Goal: Information Seeking & Learning: Learn about a topic

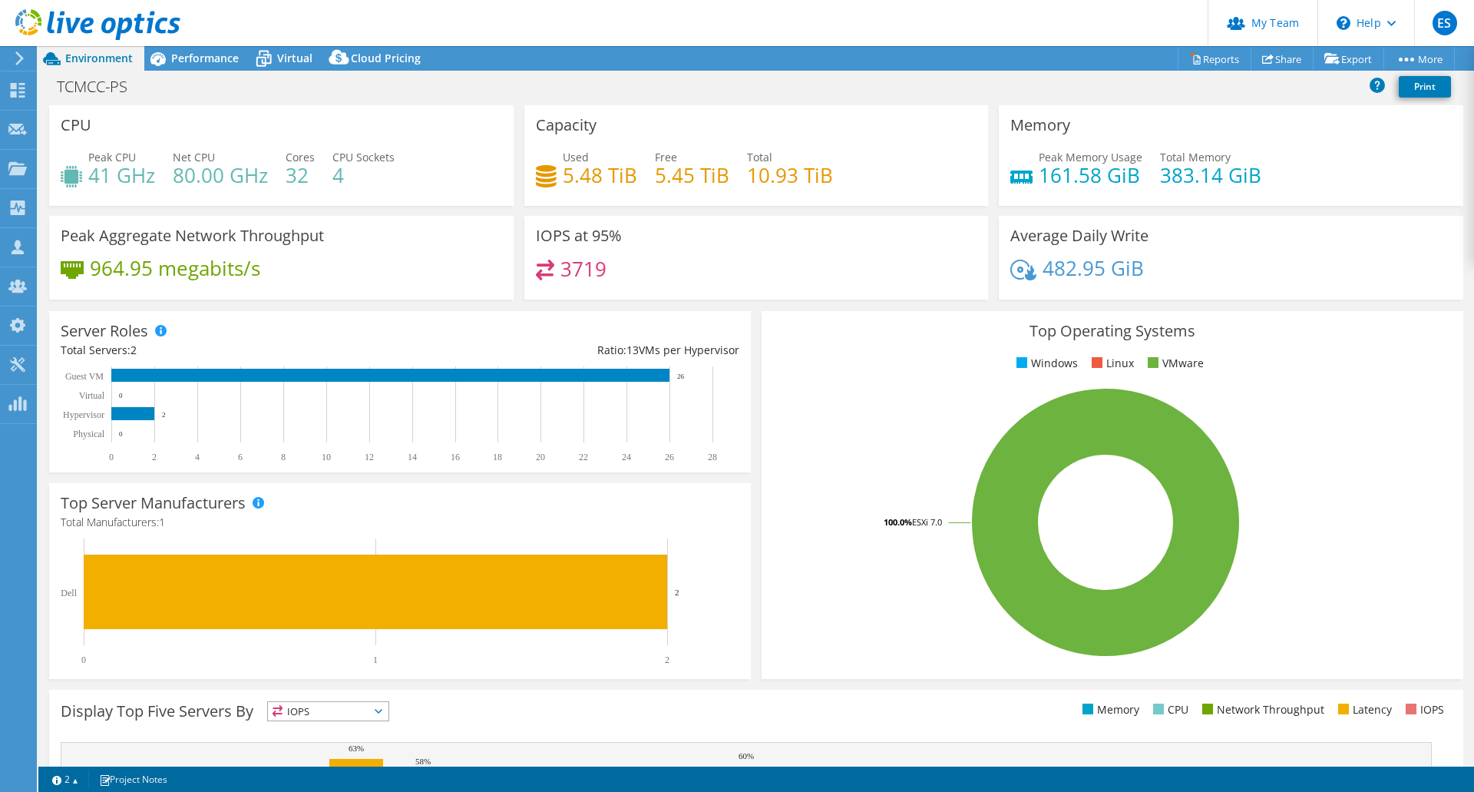
select select "USD"
drag, startPoint x: 160, startPoint y: 57, endPoint x: 168, endPoint y: 60, distance: 9.0
click at [160, 57] on icon at bounding box center [157, 59] width 15 height 14
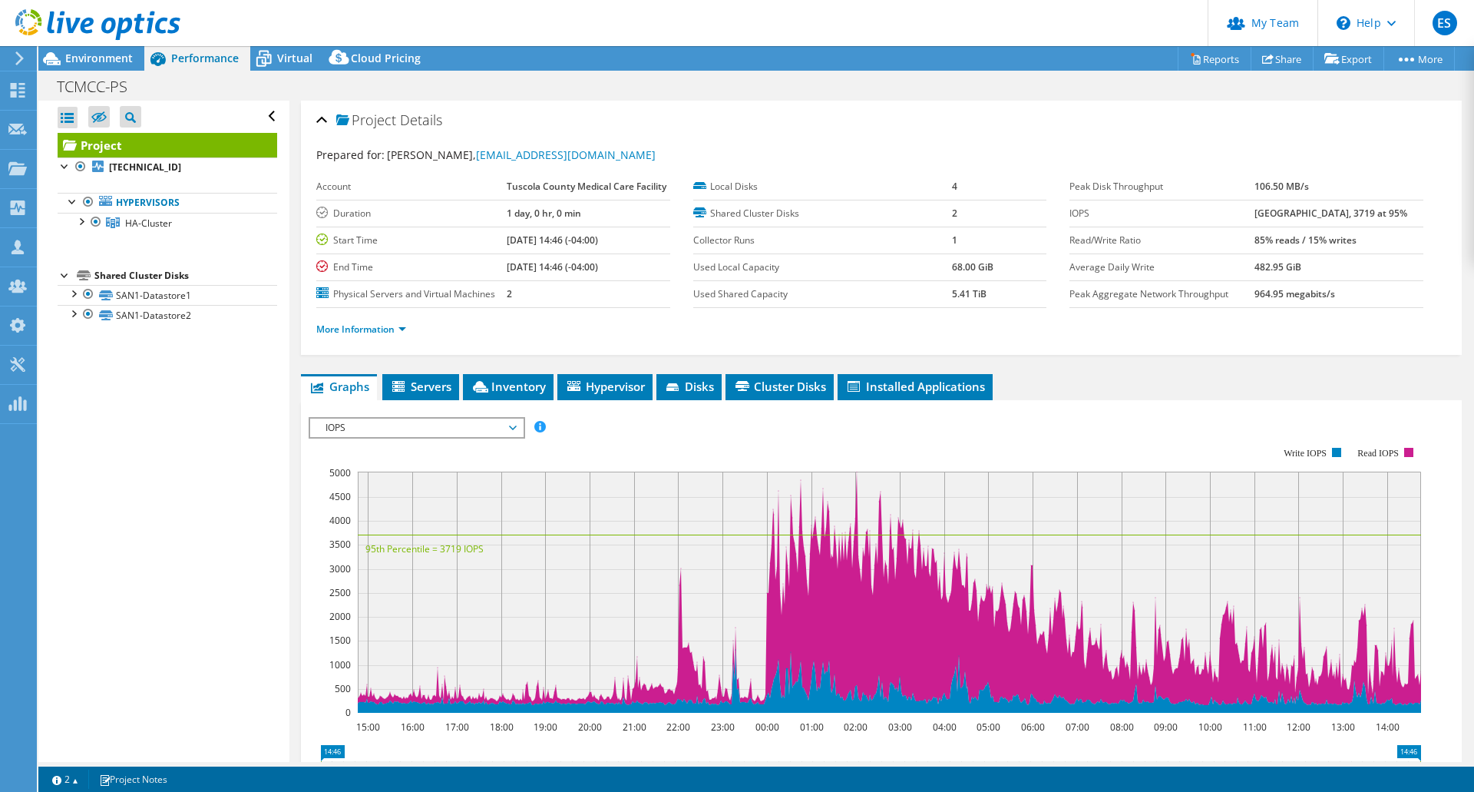
click at [102, 45] on div at bounding box center [90, 25] width 180 height 51
click at [99, 49] on div at bounding box center [90, 25] width 180 height 51
click at [105, 59] on span "Environment" at bounding box center [99, 58] width 68 height 15
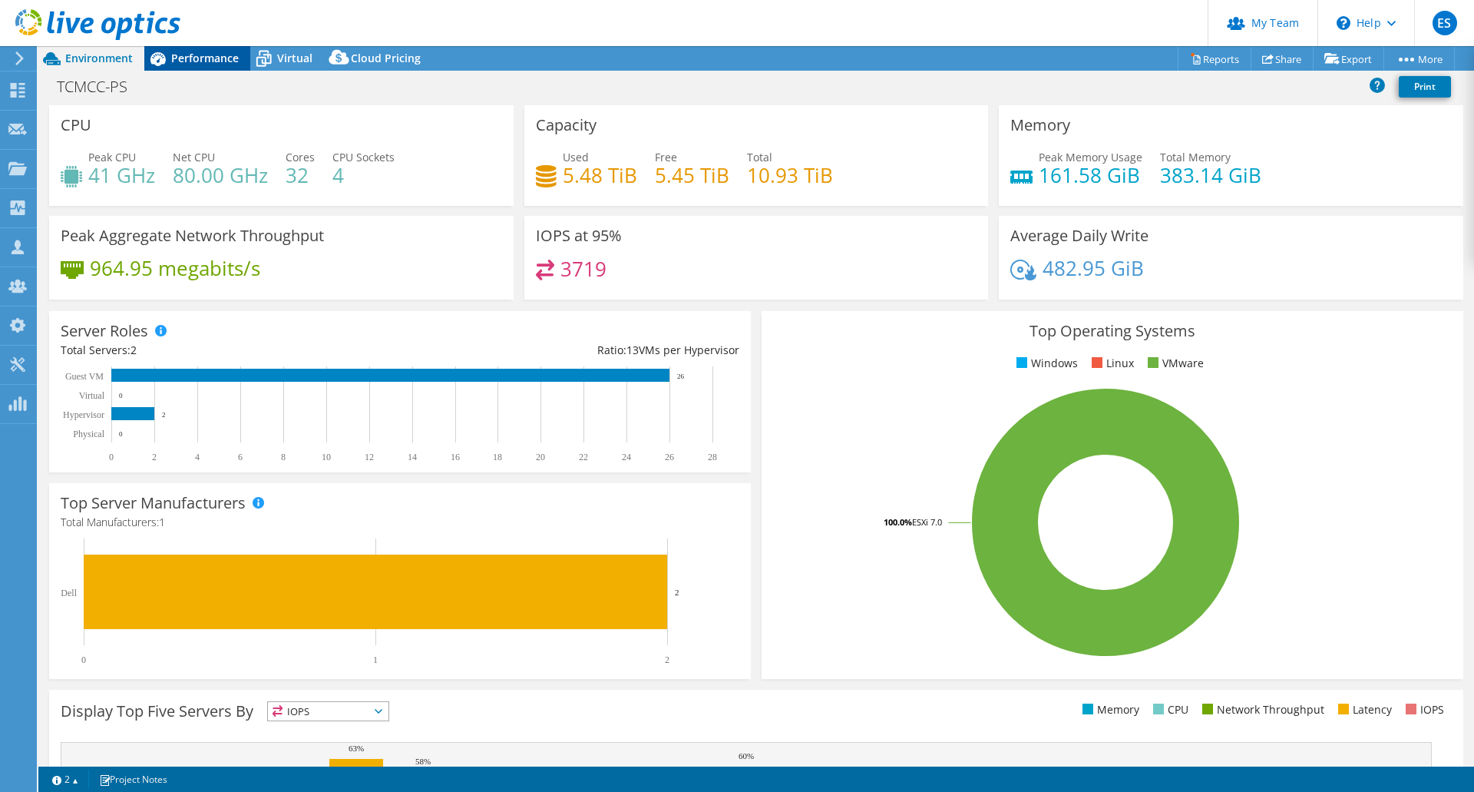
click at [212, 57] on span "Performance" at bounding box center [205, 58] width 68 height 15
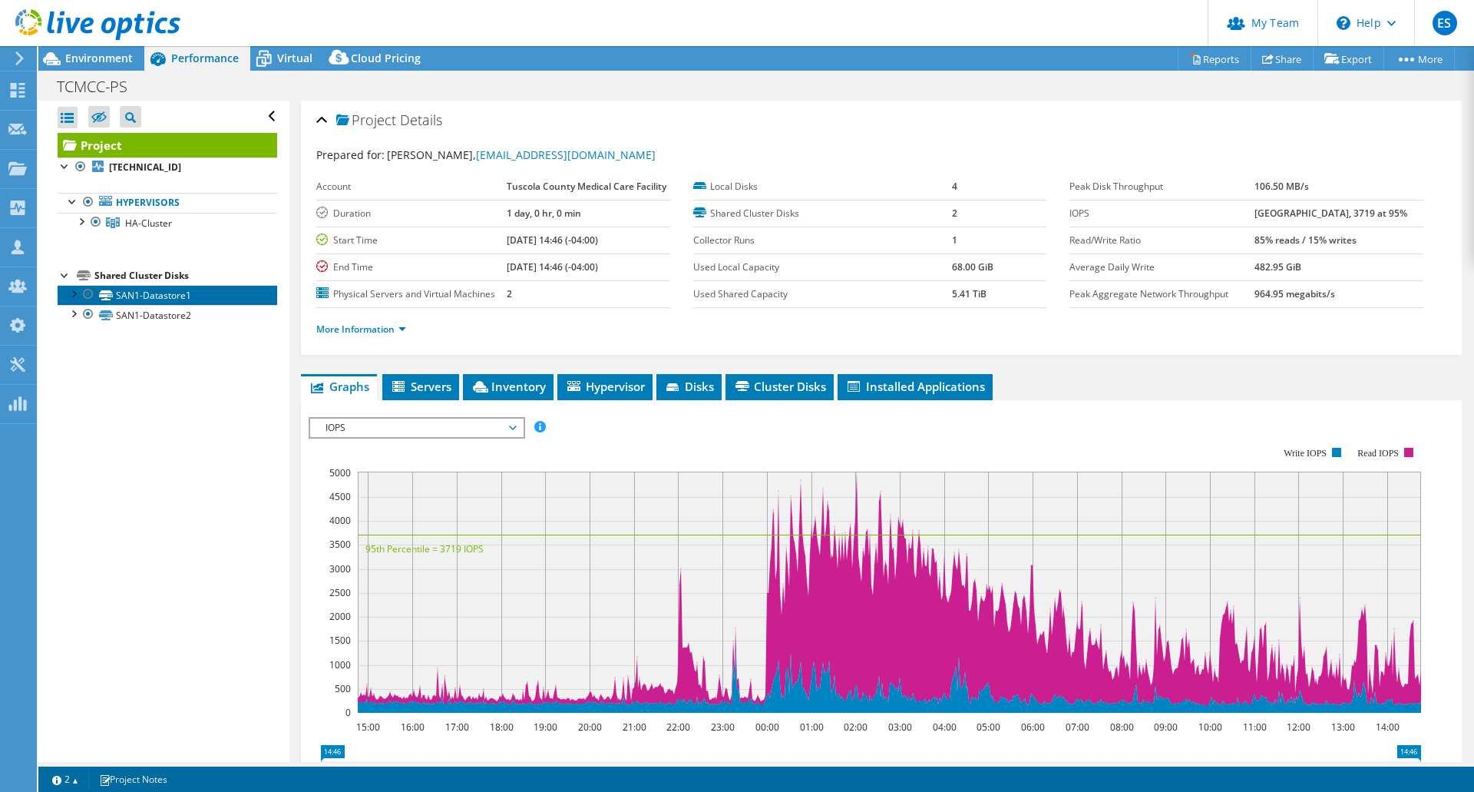
click at [148, 293] on link "SAN1-Datastore1" at bounding box center [168, 295] width 220 height 20
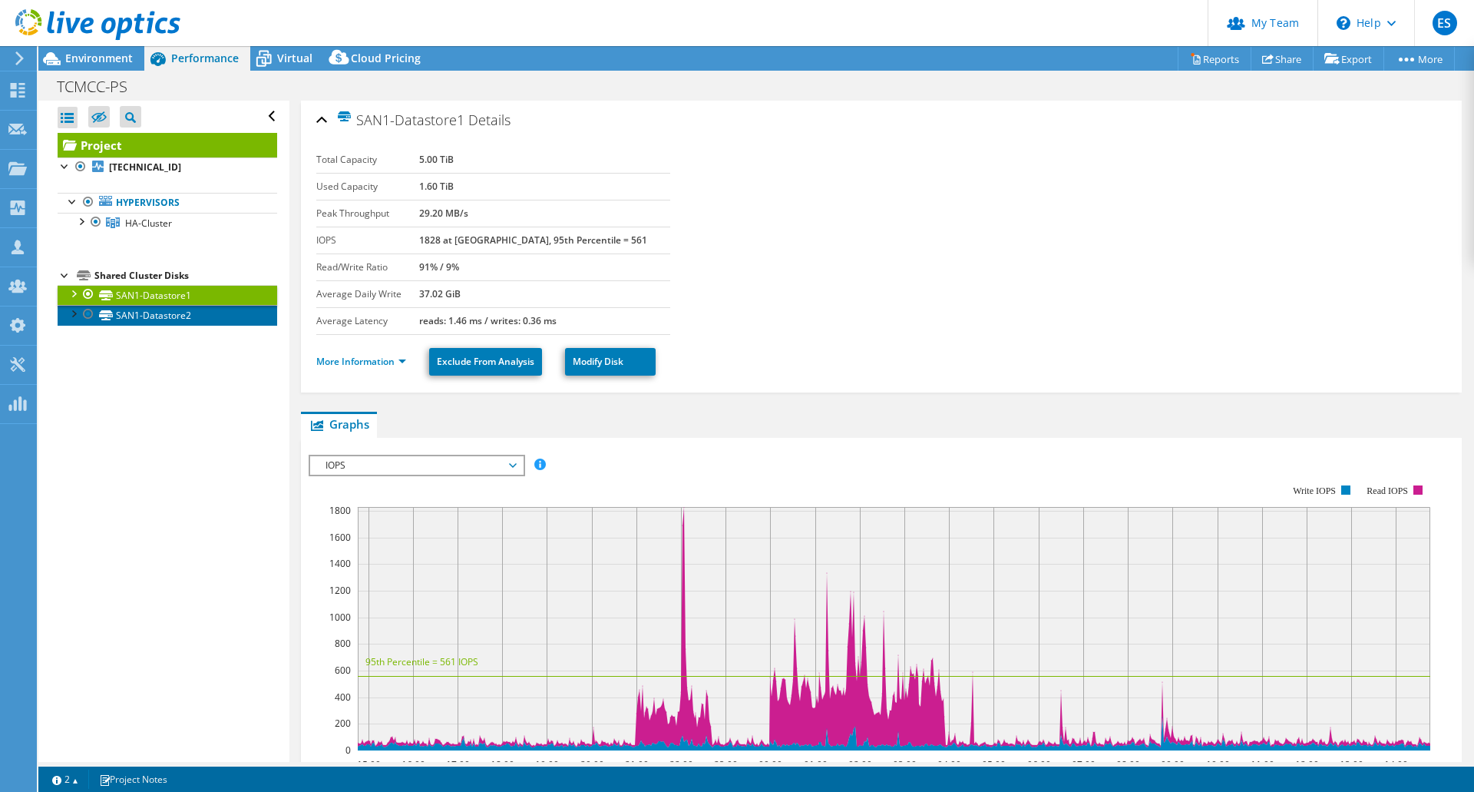
click at [150, 317] on link "SAN1-Datastore2" at bounding box center [168, 315] width 220 height 20
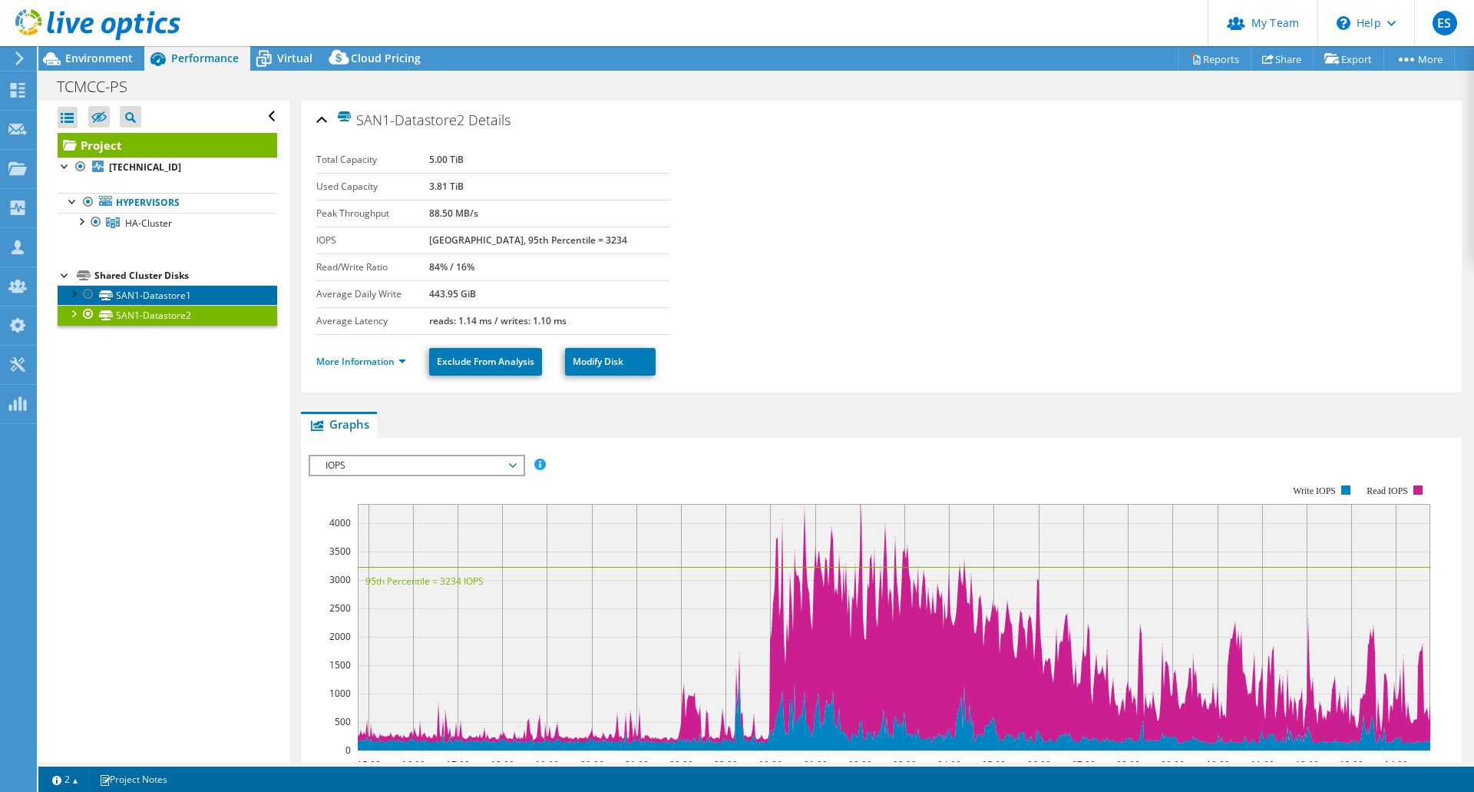
click at [140, 295] on link "SAN1-Datastore1" at bounding box center [168, 295] width 220 height 20
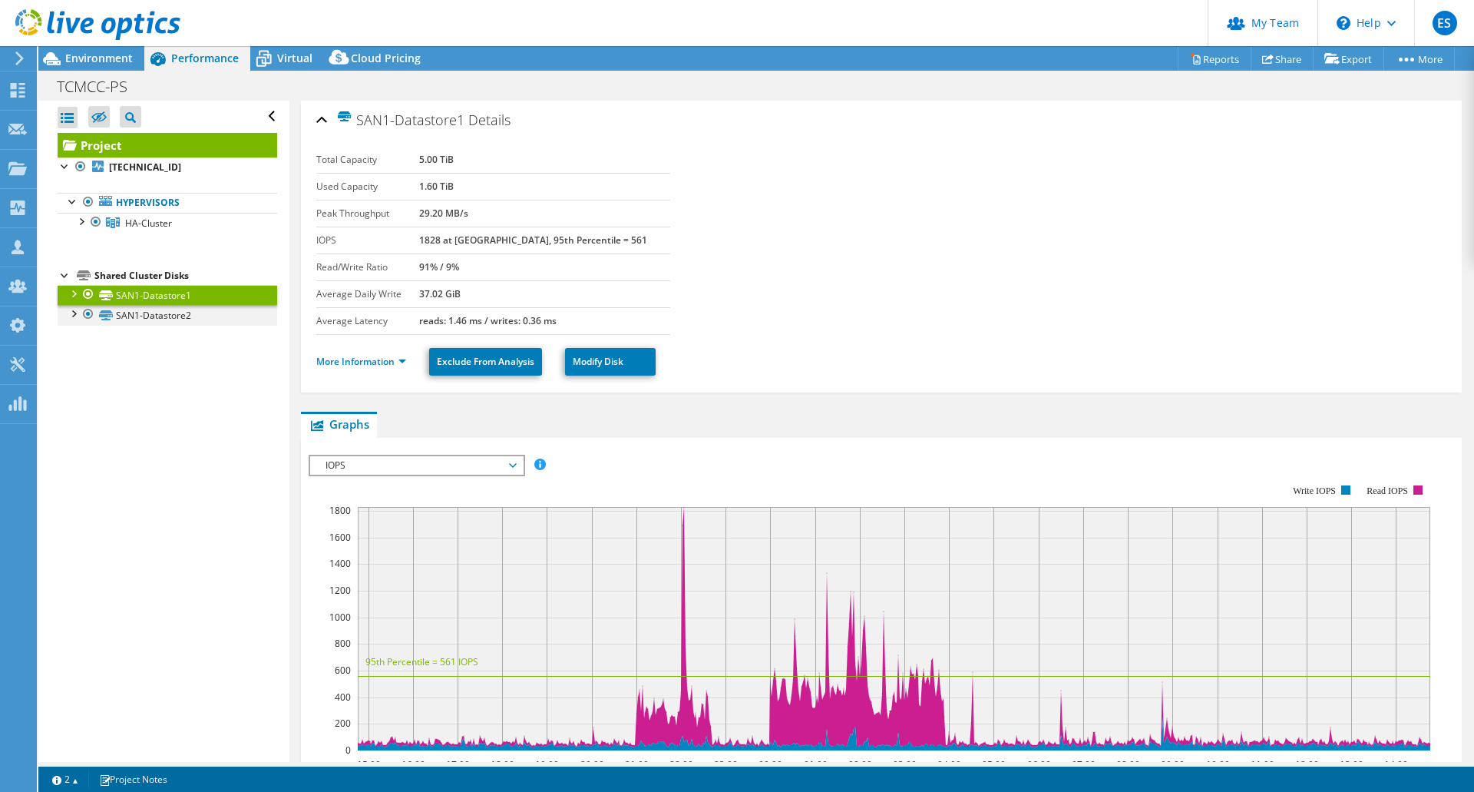
click at [71, 317] on div at bounding box center [72, 312] width 15 height 15
click at [82, 223] on div at bounding box center [80, 220] width 15 height 15
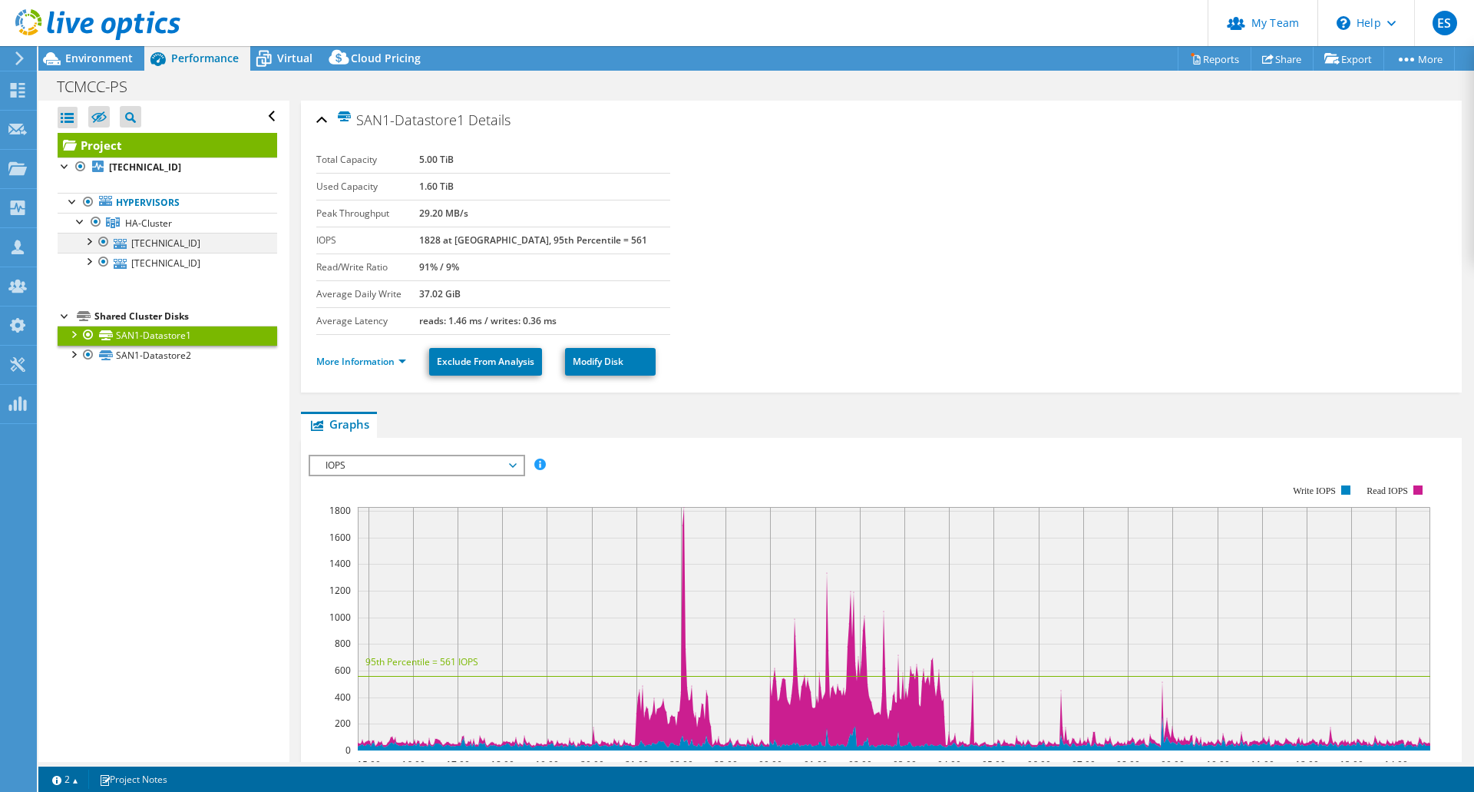
click at [85, 238] on div at bounding box center [88, 240] width 15 height 15
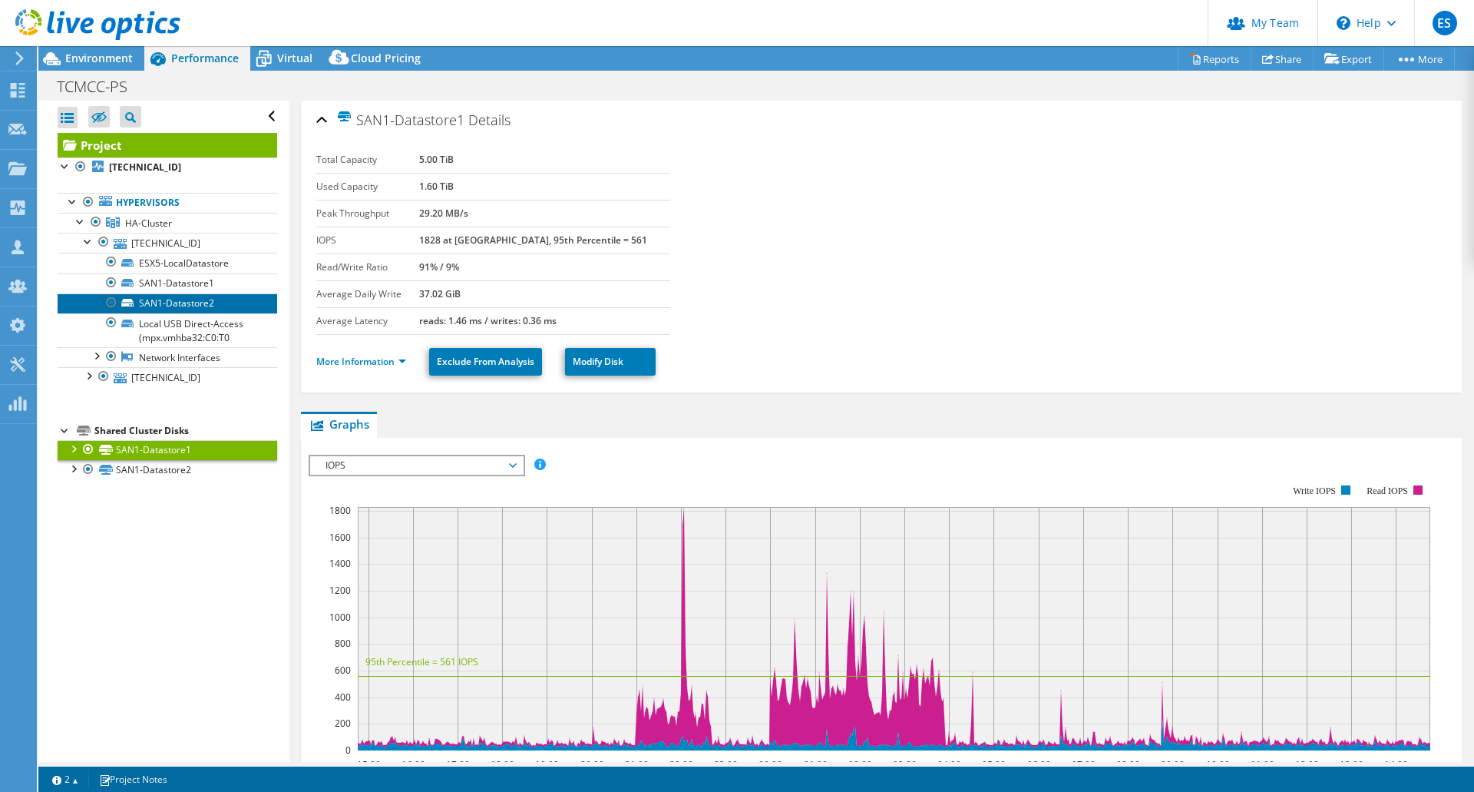
click at [133, 303] on icon at bounding box center [127, 303] width 12 height 8
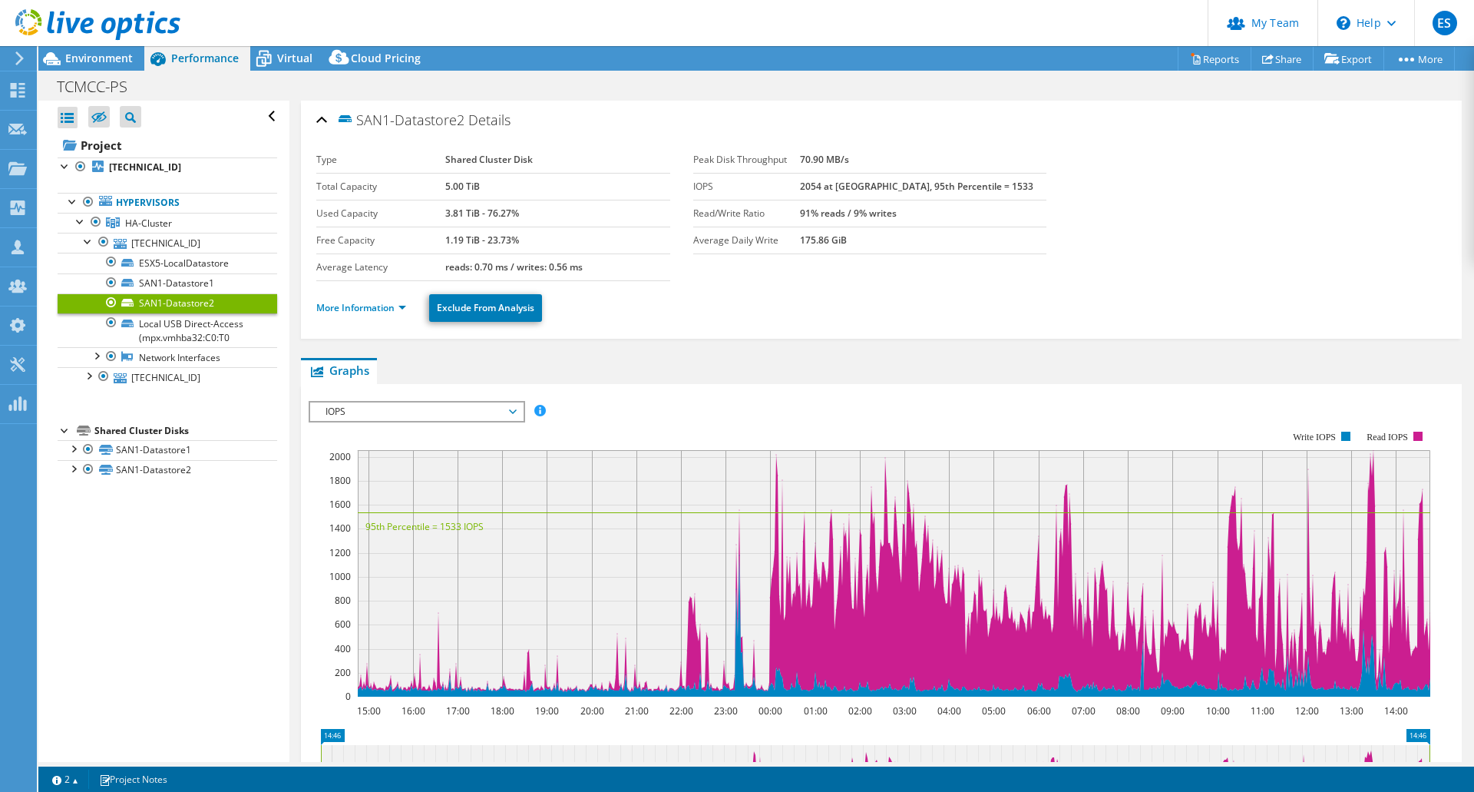
click at [506, 415] on span "IOPS" at bounding box center [416, 411] width 197 height 18
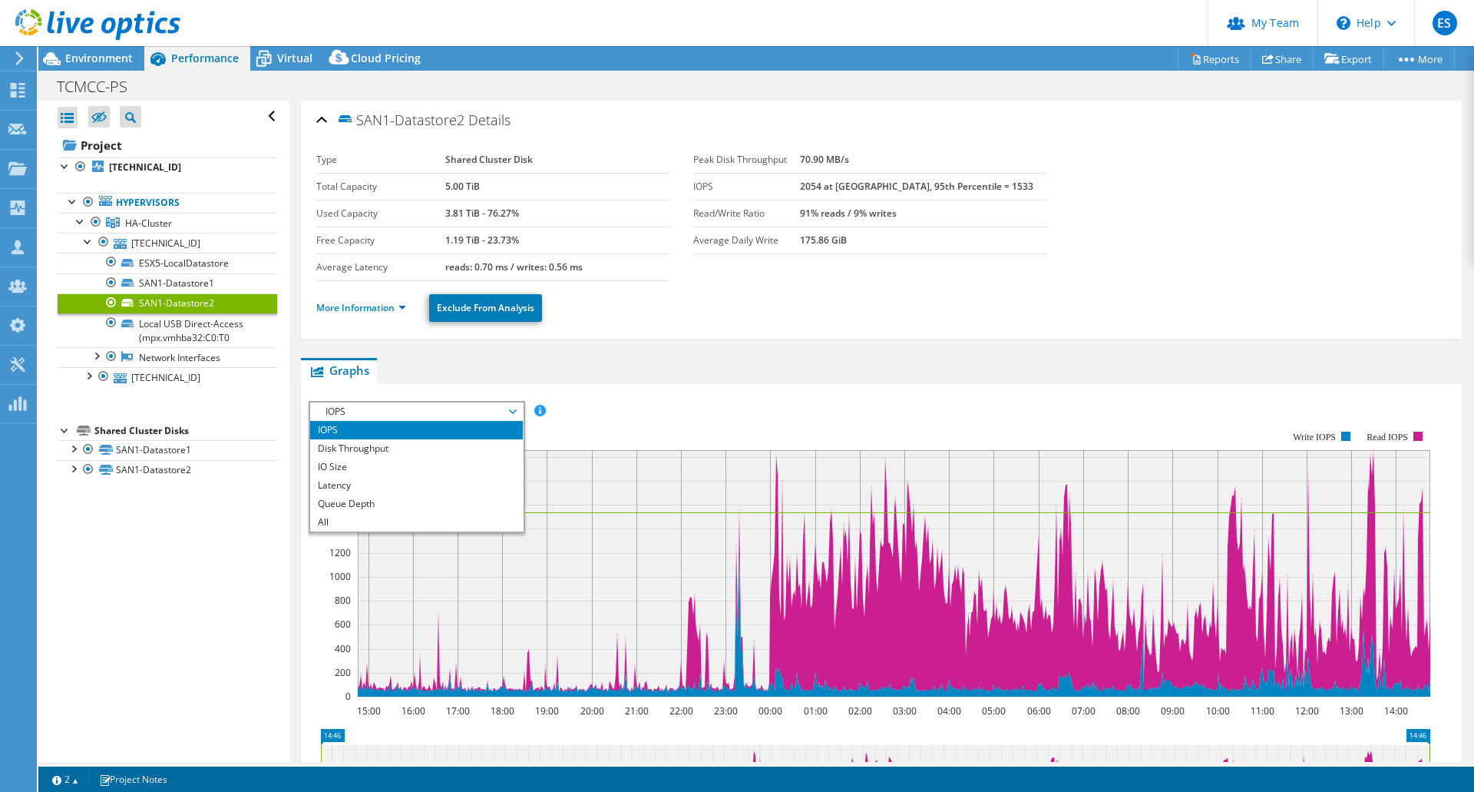
click at [506, 415] on span "IOPS" at bounding box center [416, 411] width 197 height 18
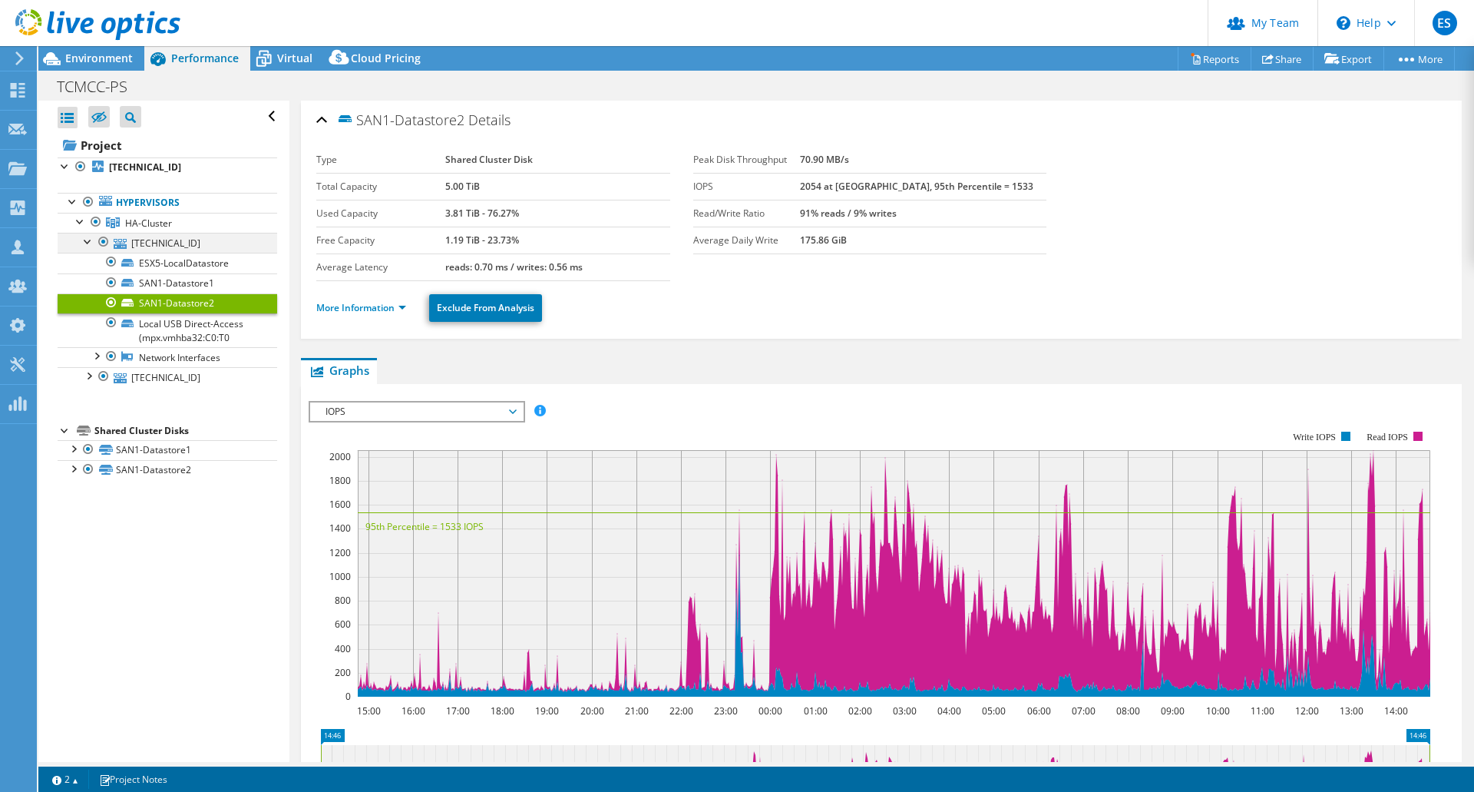
click at [88, 241] on div at bounding box center [88, 240] width 15 height 15
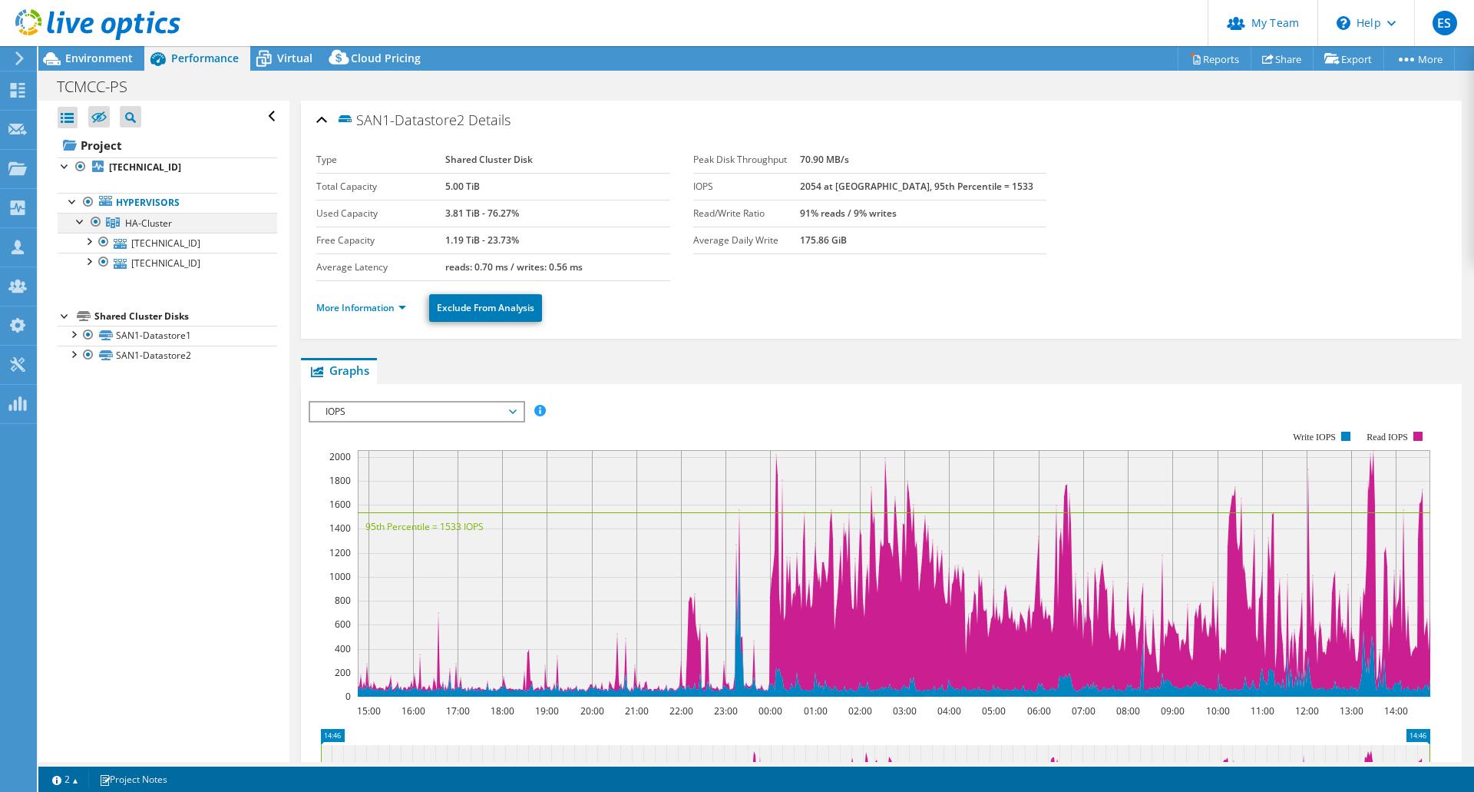
click at [81, 226] on div at bounding box center [80, 220] width 15 height 15
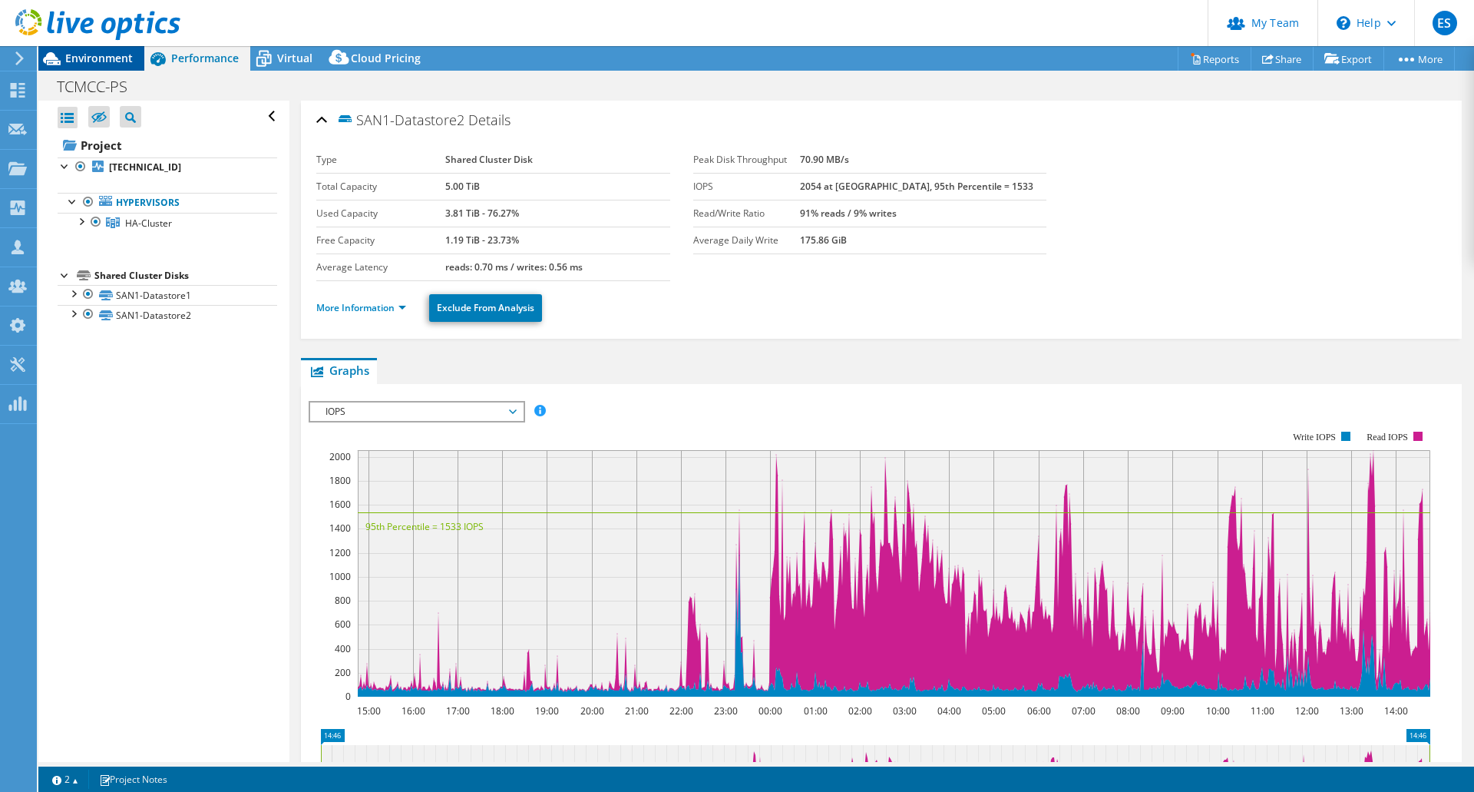
click at [137, 54] on div "Environment" at bounding box center [91, 58] width 106 height 25
